Goal: Information Seeking & Learning: Check status

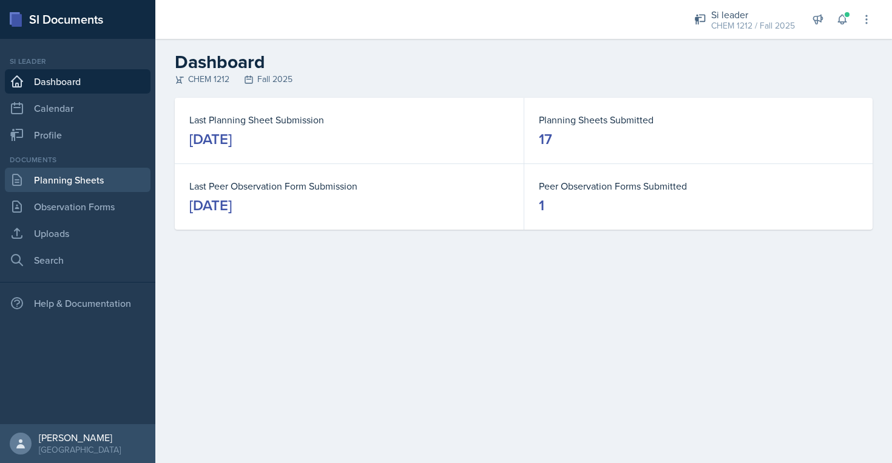
click at [78, 183] on link "Planning Sheets" at bounding box center [78, 180] width 146 height 24
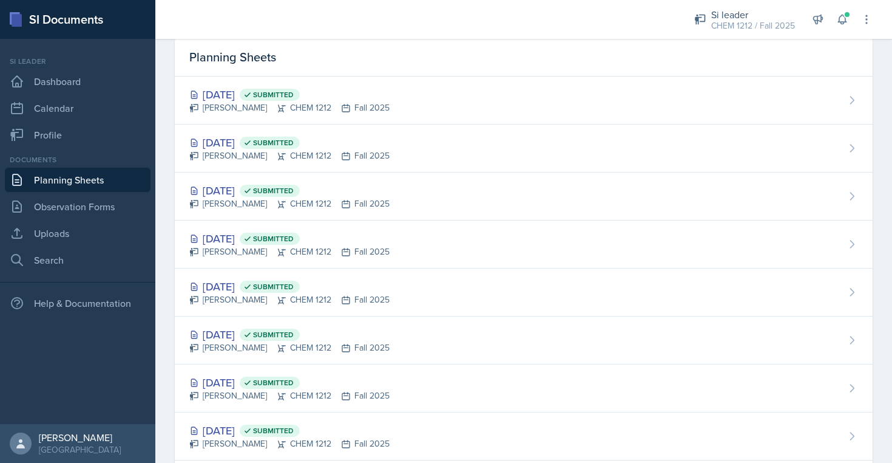
scroll to position [56, 0]
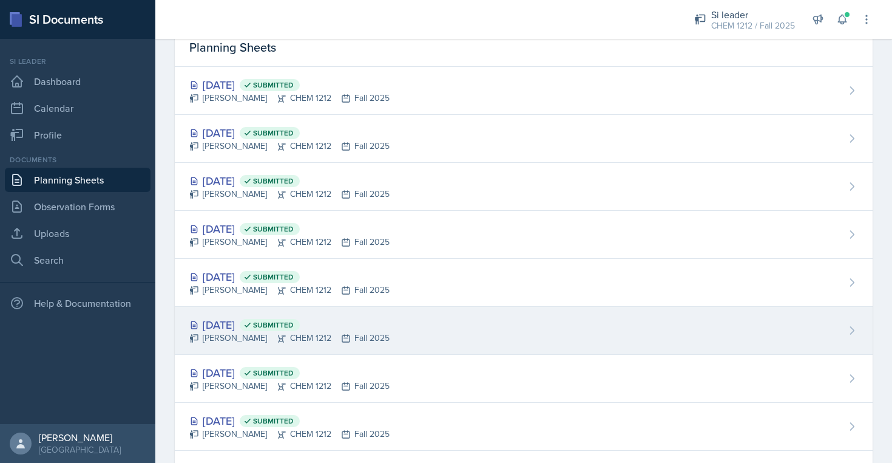
click at [484, 307] on div "[DATE] Submitted [PERSON_NAME] CHEM 1212 Fall 2025" at bounding box center [524, 331] width 698 height 48
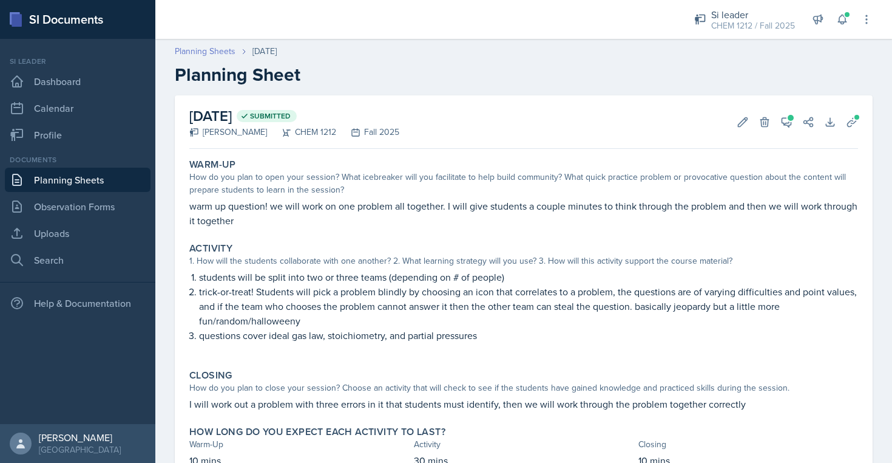
click at [215, 47] on link "Planning Sheets" at bounding box center [205, 51] width 61 height 13
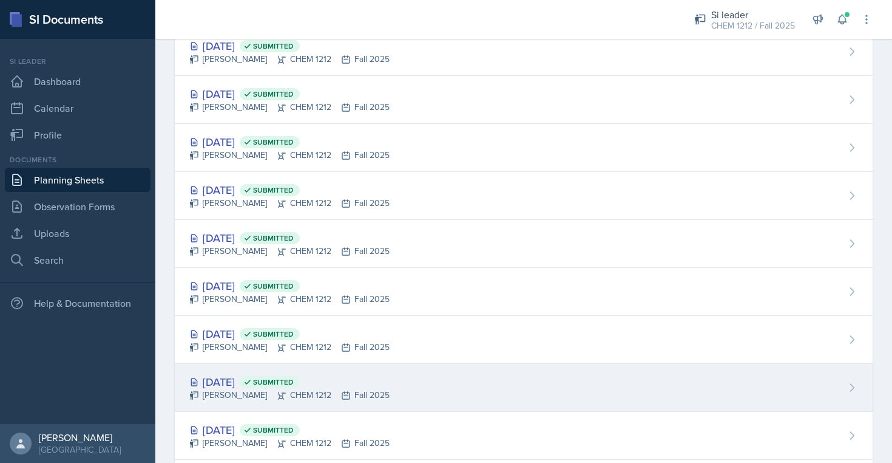
scroll to position [322, 0]
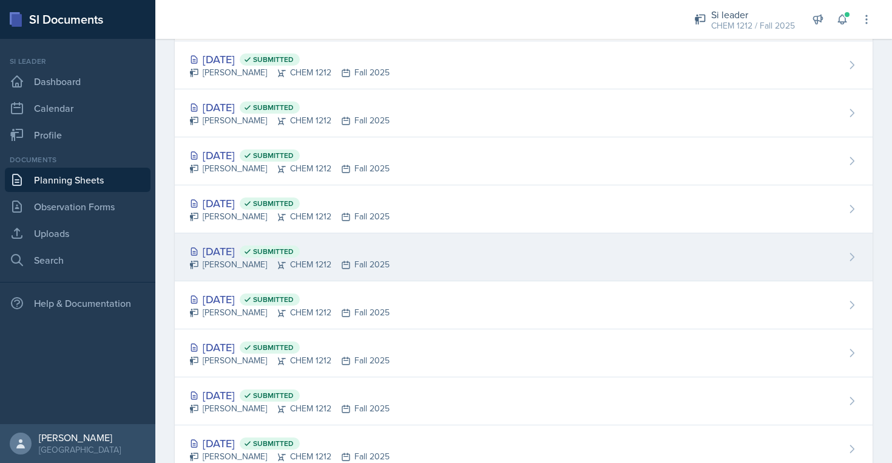
click at [371, 265] on div "[PERSON_NAME] CHEM 1212 Fall 2025" at bounding box center [289, 264] width 200 height 13
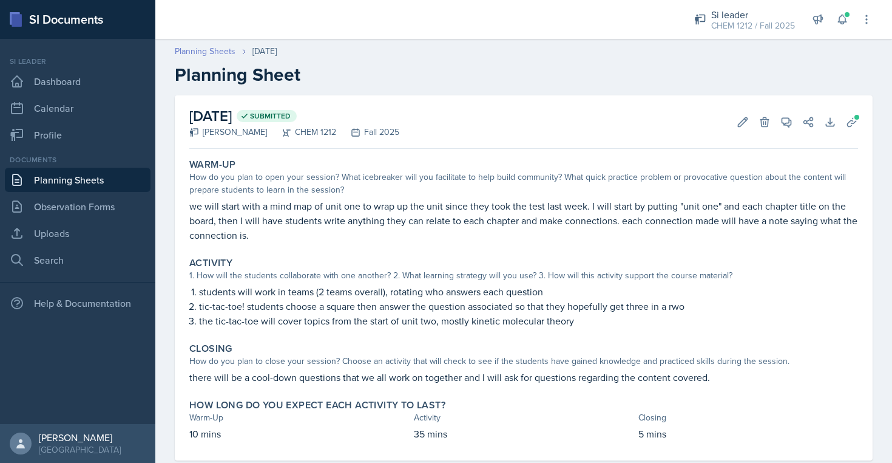
click at [223, 49] on link "Planning Sheets" at bounding box center [205, 51] width 61 height 13
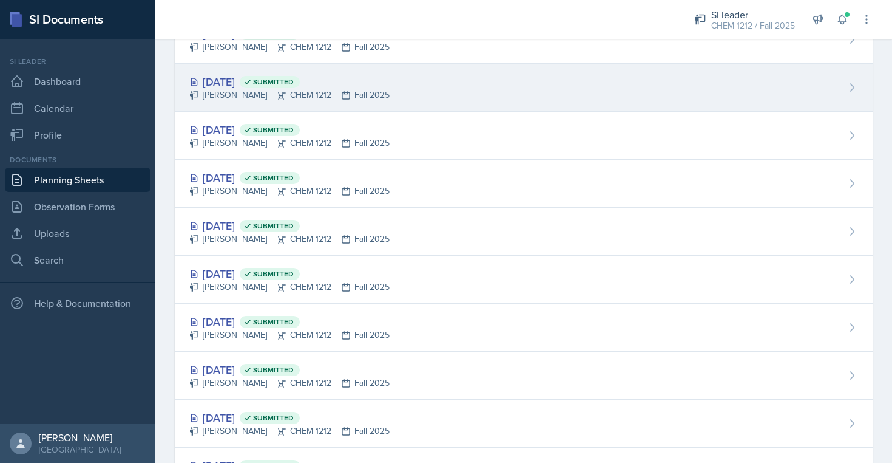
scroll to position [266, 0]
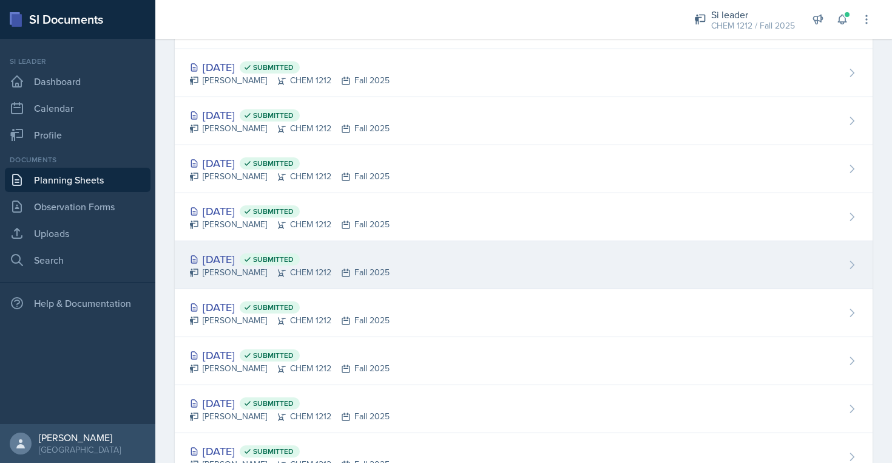
click at [347, 262] on div "[DATE] Submitted" at bounding box center [289, 259] width 200 height 16
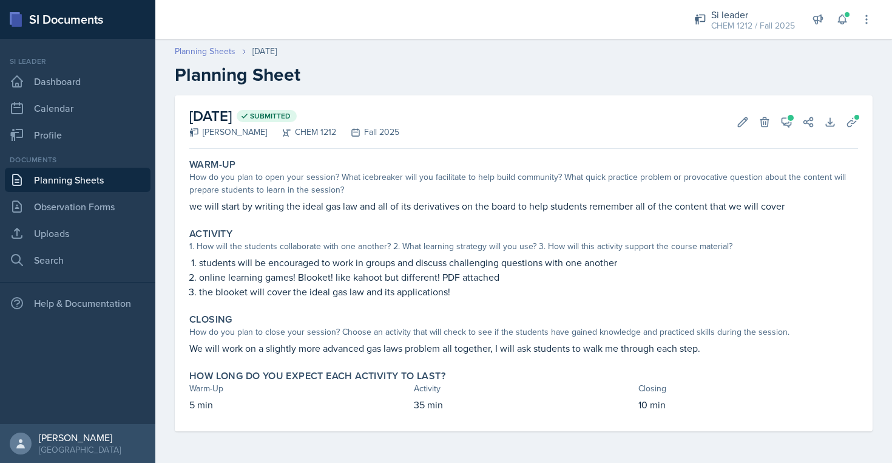
click at [220, 46] on link "Planning Sheets" at bounding box center [205, 51] width 61 height 13
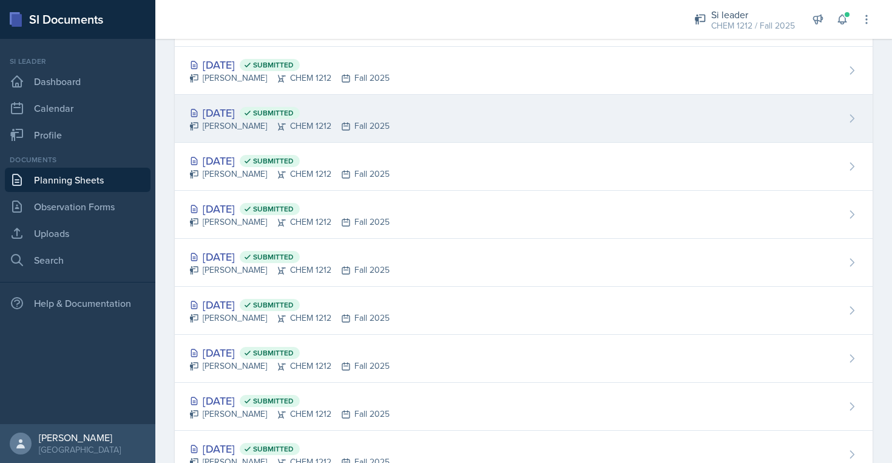
scroll to position [168, 0]
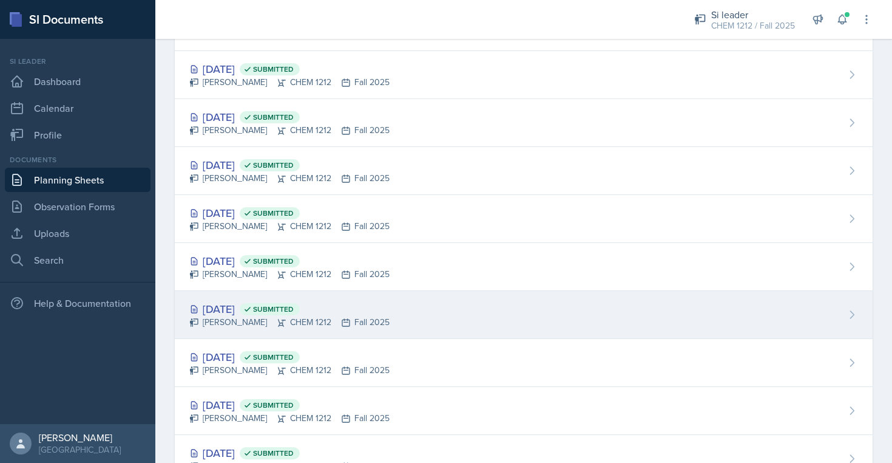
click at [443, 293] on div "[DATE] Submitted [PERSON_NAME] CHEM 1212 Fall 2025" at bounding box center [524, 315] width 698 height 48
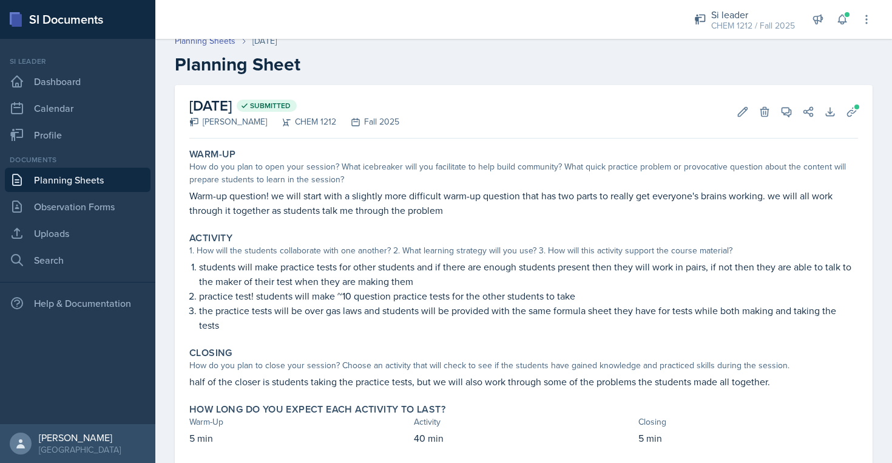
scroll to position [12, 0]
click at [220, 41] on link "Planning Sheets" at bounding box center [205, 39] width 61 height 13
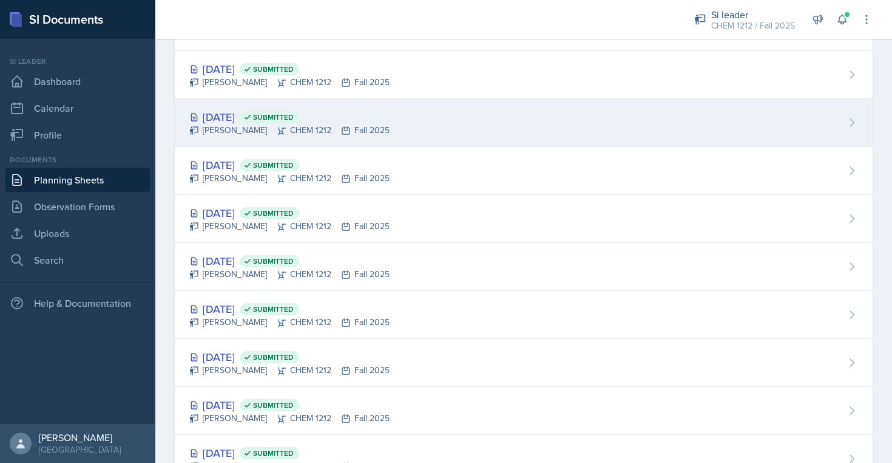
scroll to position [172, 0]
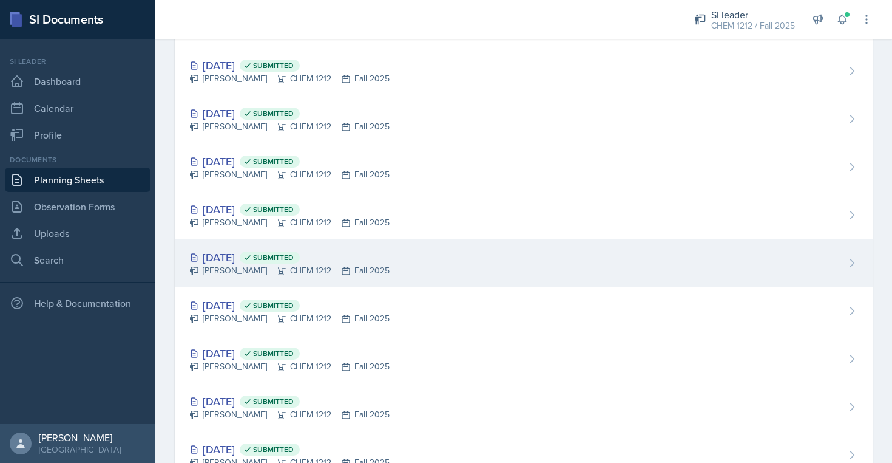
click at [495, 273] on div "[DATE] Submitted [PERSON_NAME] CHEM 1212 Fall 2025" at bounding box center [524, 263] width 698 height 48
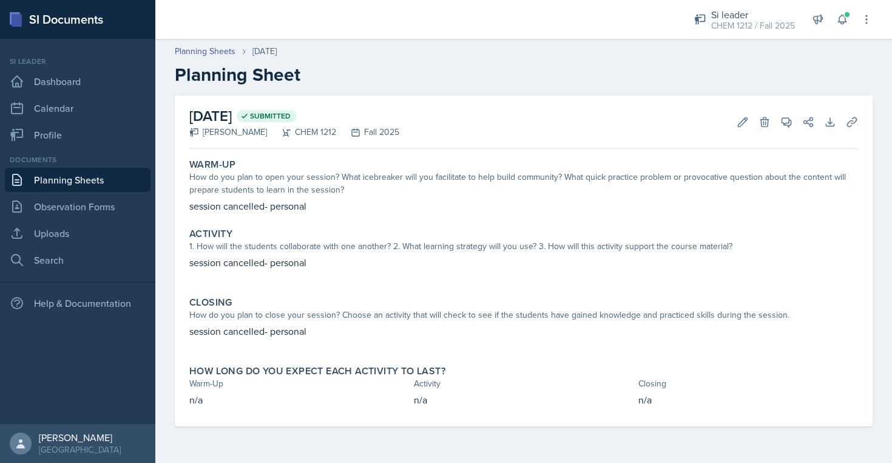
click at [219, 59] on div "Planning Sheets [DATE] Planning Sheet" at bounding box center [523, 65] width 737 height 41
click at [217, 53] on link "Planning Sheets" at bounding box center [205, 51] width 61 height 13
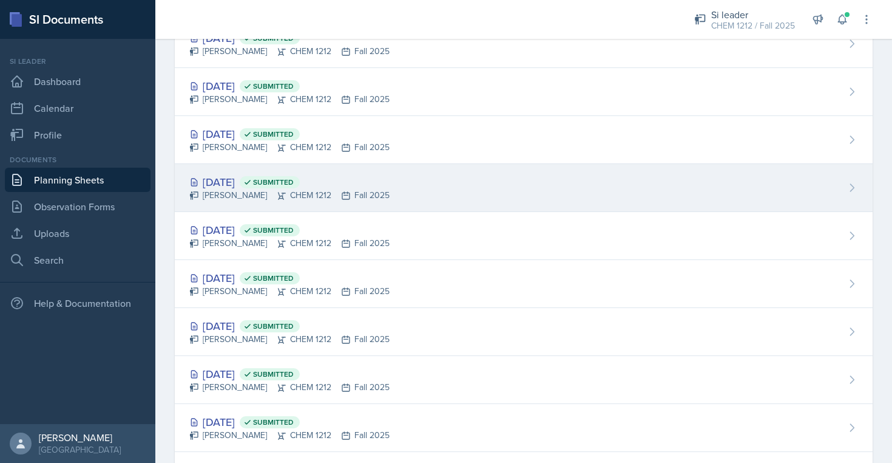
scroll to position [104, 0]
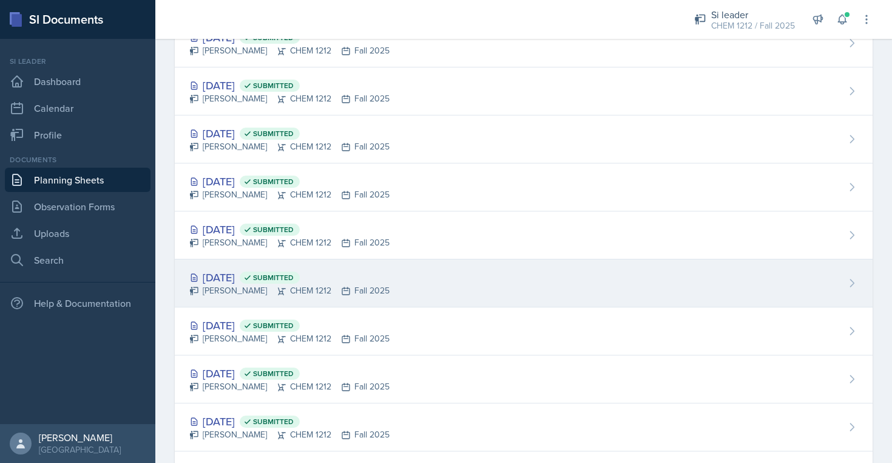
click at [390, 291] on div "[DATE] Submitted [PERSON_NAME] CHEM 1212 Fall 2025" at bounding box center [524, 283] width 698 height 48
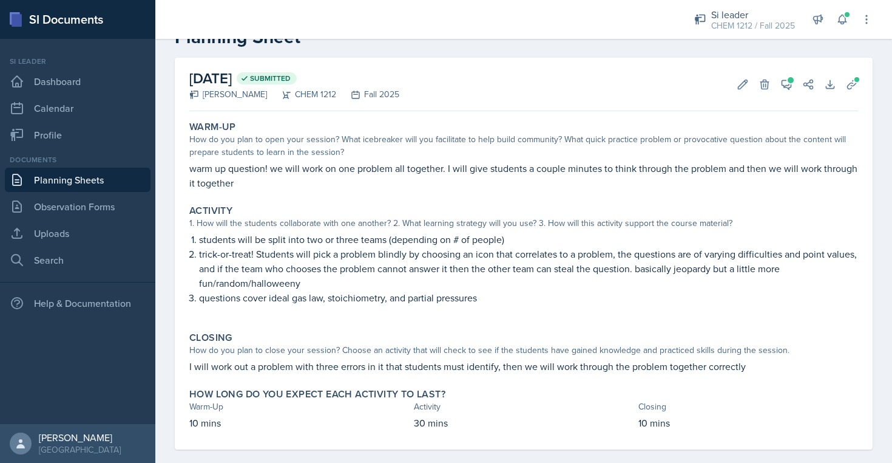
scroll to position [48, 0]
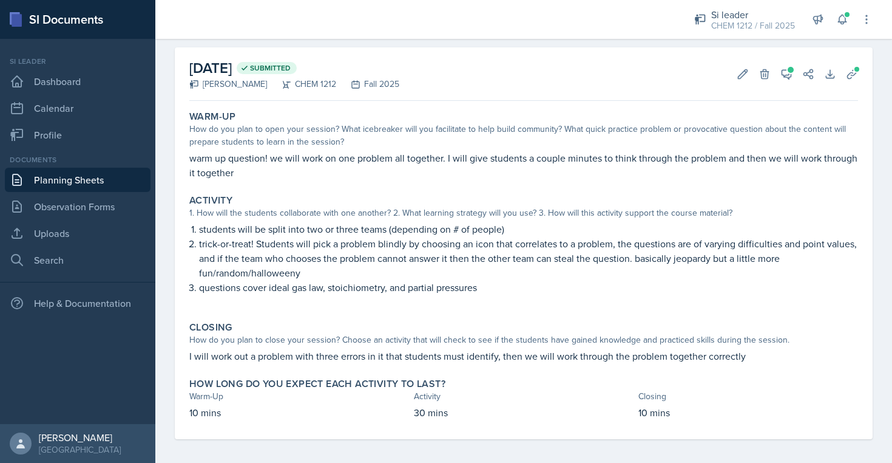
drag, startPoint x: 484, startPoint y: 248, endPoint x: 662, endPoint y: 268, distance: 178.4
click at [662, 268] on p "trick-or-treat! Students will pick a problem blindly by choosing an icon that c…" at bounding box center [528, 258] width 659 height 44
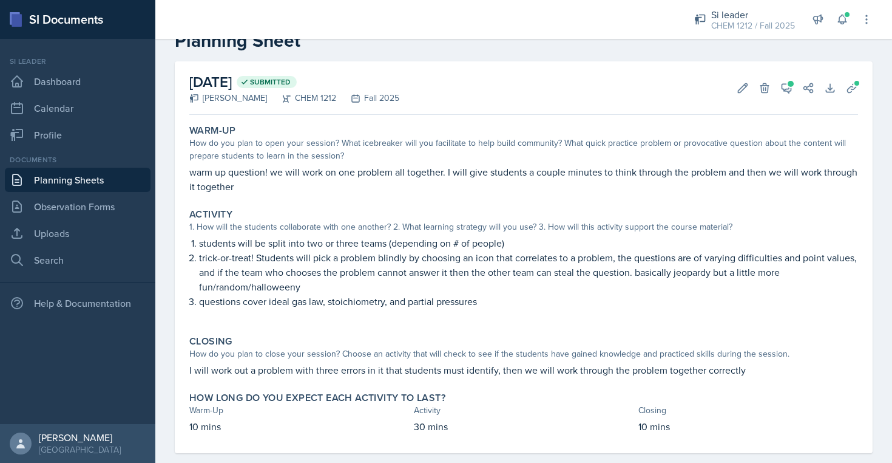
scroll to position [0, 0]
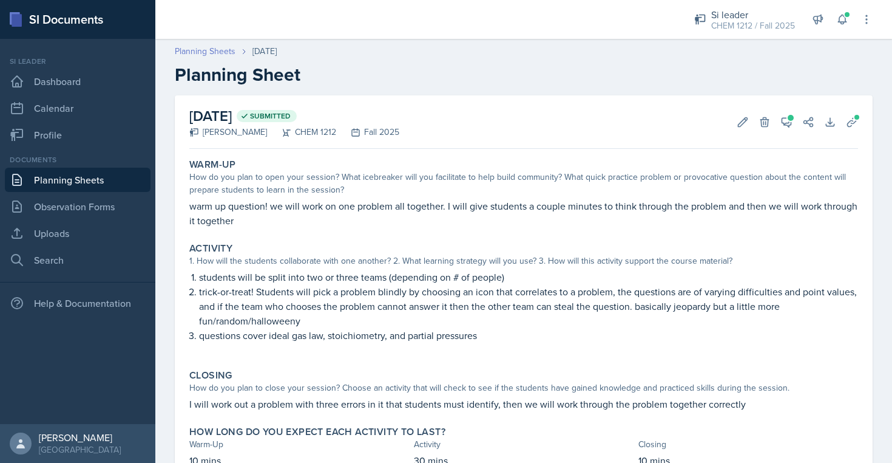
click at [224, 49] on link "Planning Sheets" at bounding box center [205, 51] width 61 height 13
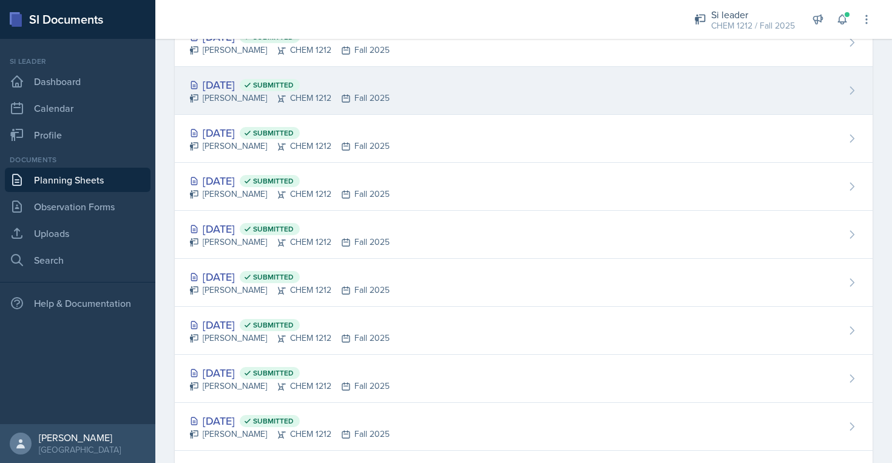
scroll to position [105, 0]
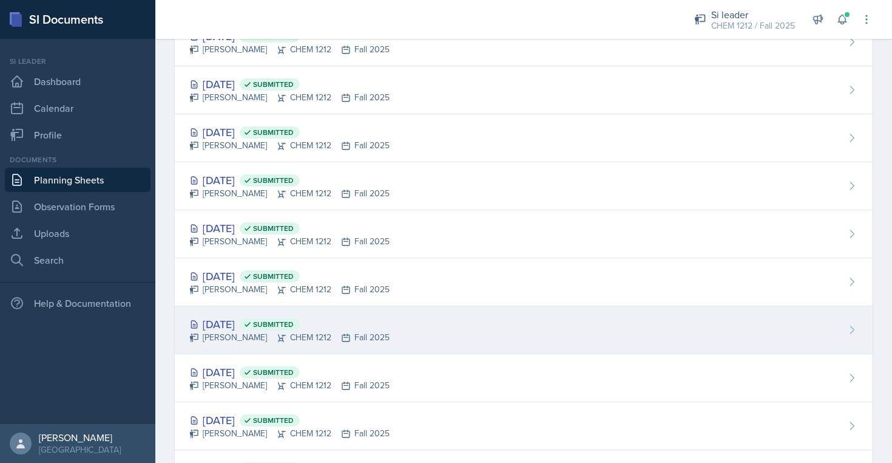
click at [305, 307] on div "[DATE] Submitted [PERSON_NAME] CHEM 1212 Fall 2025" at bounding box center [524, 330] width 698 height 48
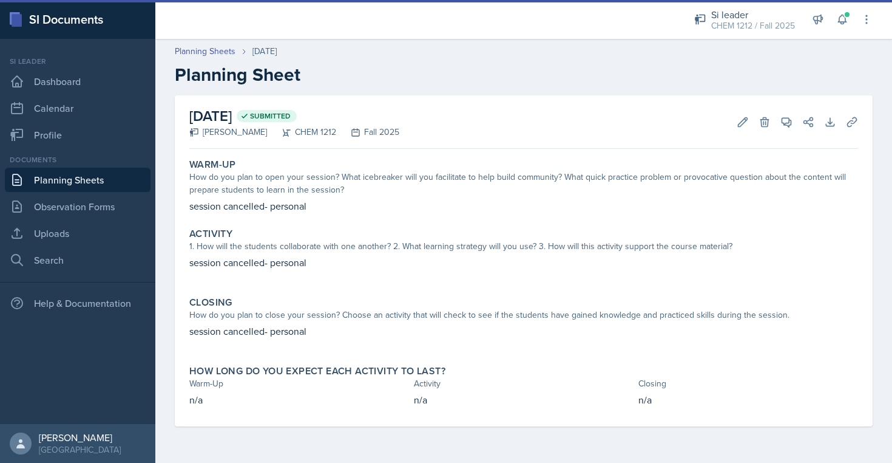
click at [90, 180] on link "Planning Sheets" at bounding box center [78, 180] width 146 height 24
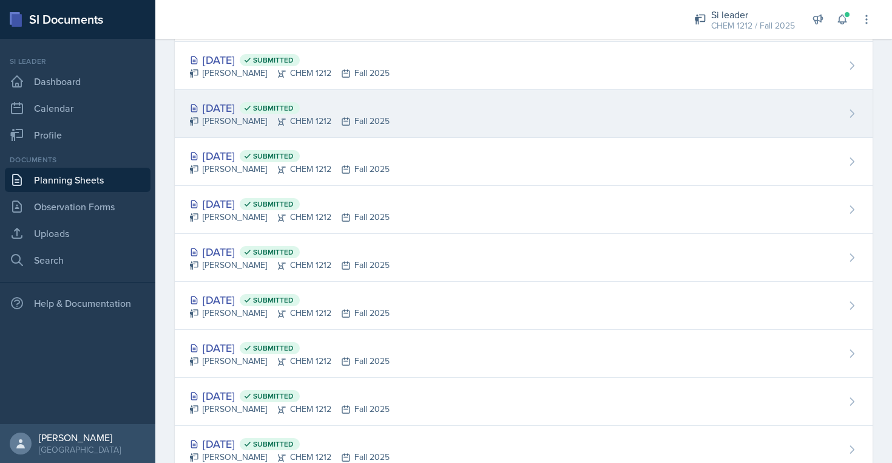
scroll to position [178, 0]
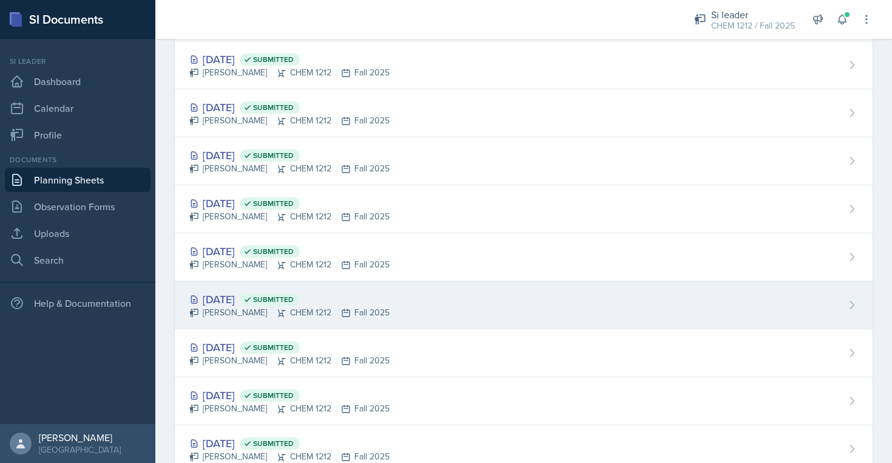
click at [364, 321] on div "[DATE] Submitted [PERSON_NAME] CHEM 1212 Fall 2025" at bounding box center [524, 305] width 698 height 48
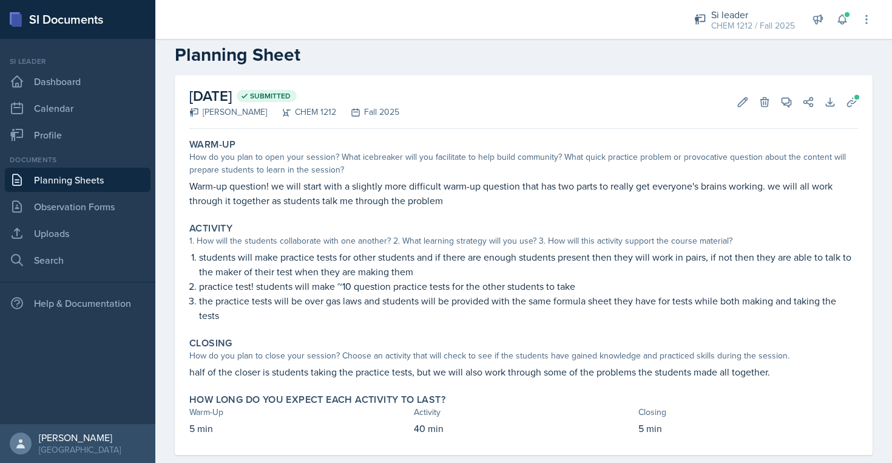
scroll to position [2, 0]
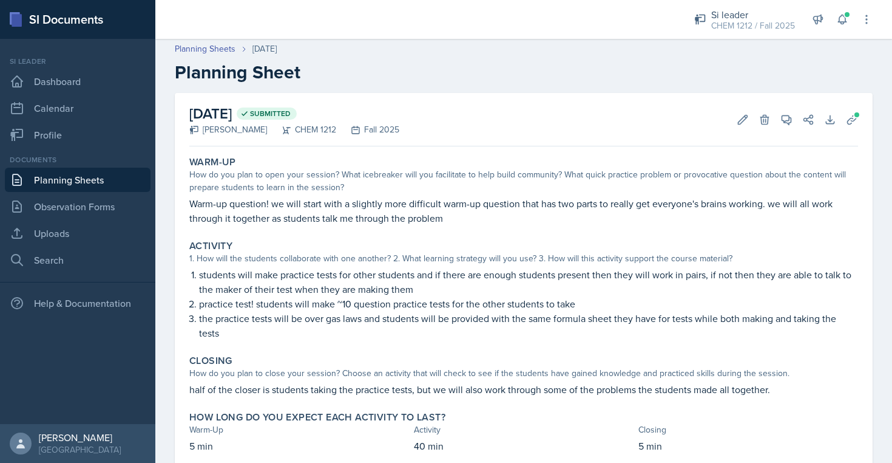
click at [114, 177] on link "Planning Sheets" at bounding box center [78, 180] width 146 height 24
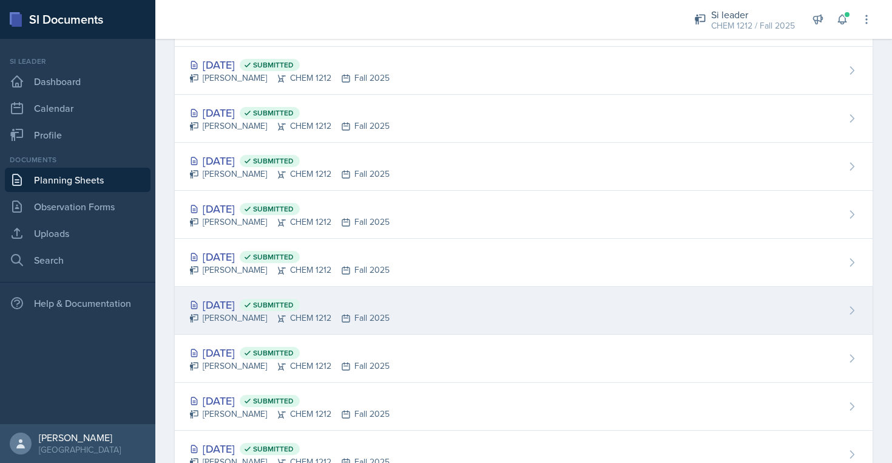
scroll to position [179, 0]
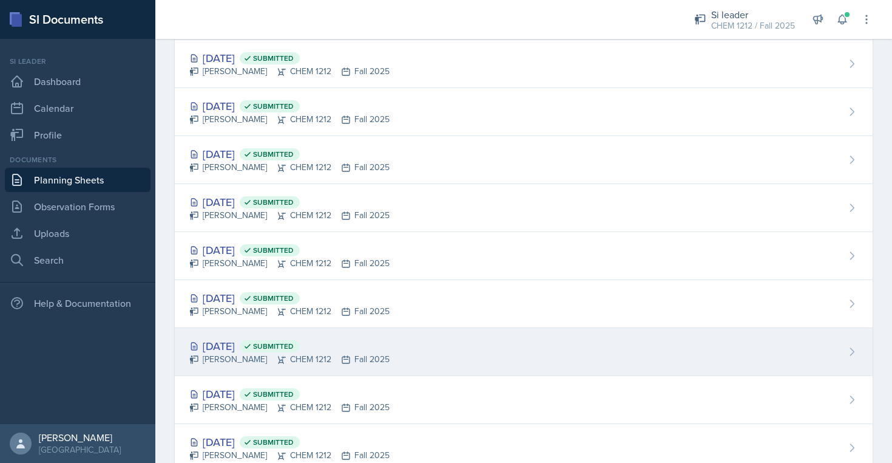
click at [294, 347] on span "Submitted" at bounding box center [273, 346] width 41 height 10
